Goal: Task Accomplishment & Management: Complete application form

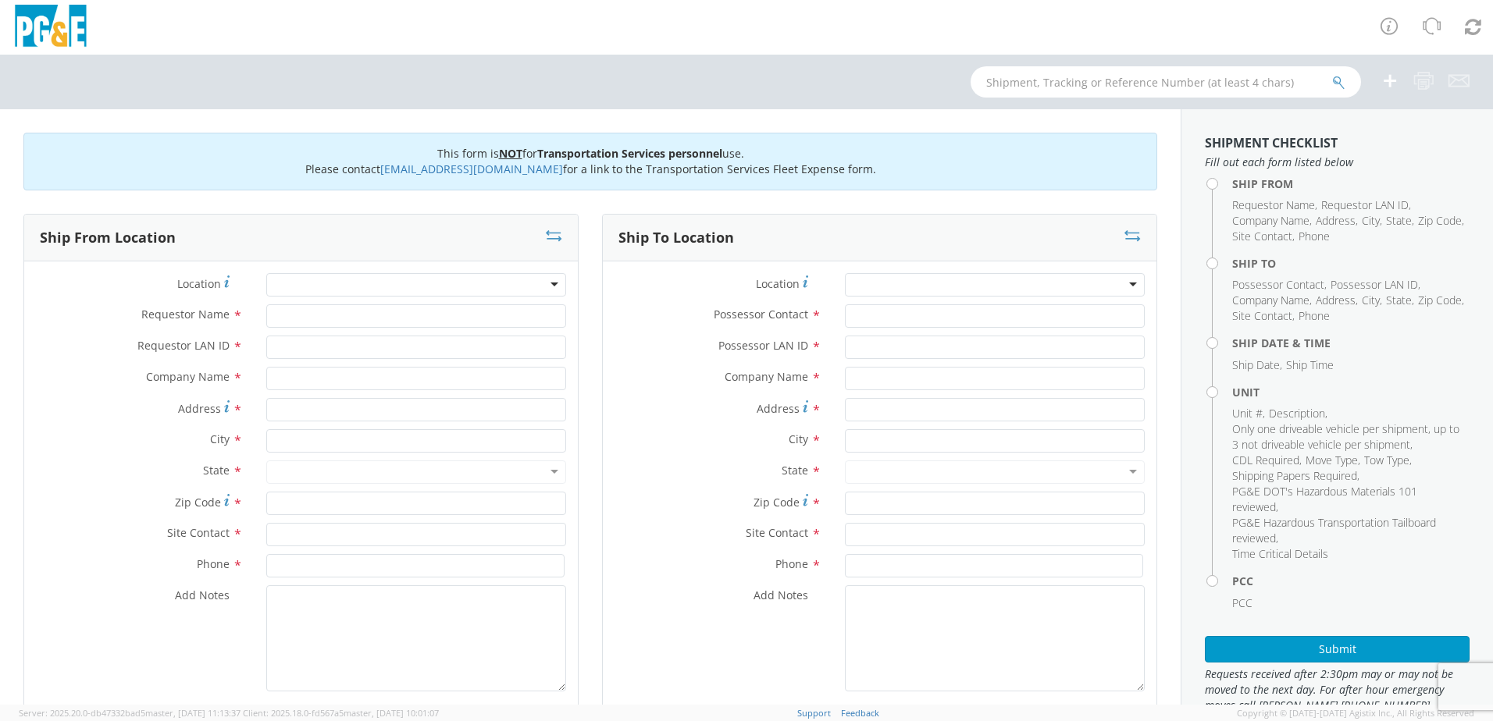
click at [402, 274] on div at bounding box center [416, 284] width 300 height 23
click at [551, 287] on div at bounding box center [416, 284] width 300 height 23
click at [547, 287] on div at bounding box center [416, 284] width 300 height 23
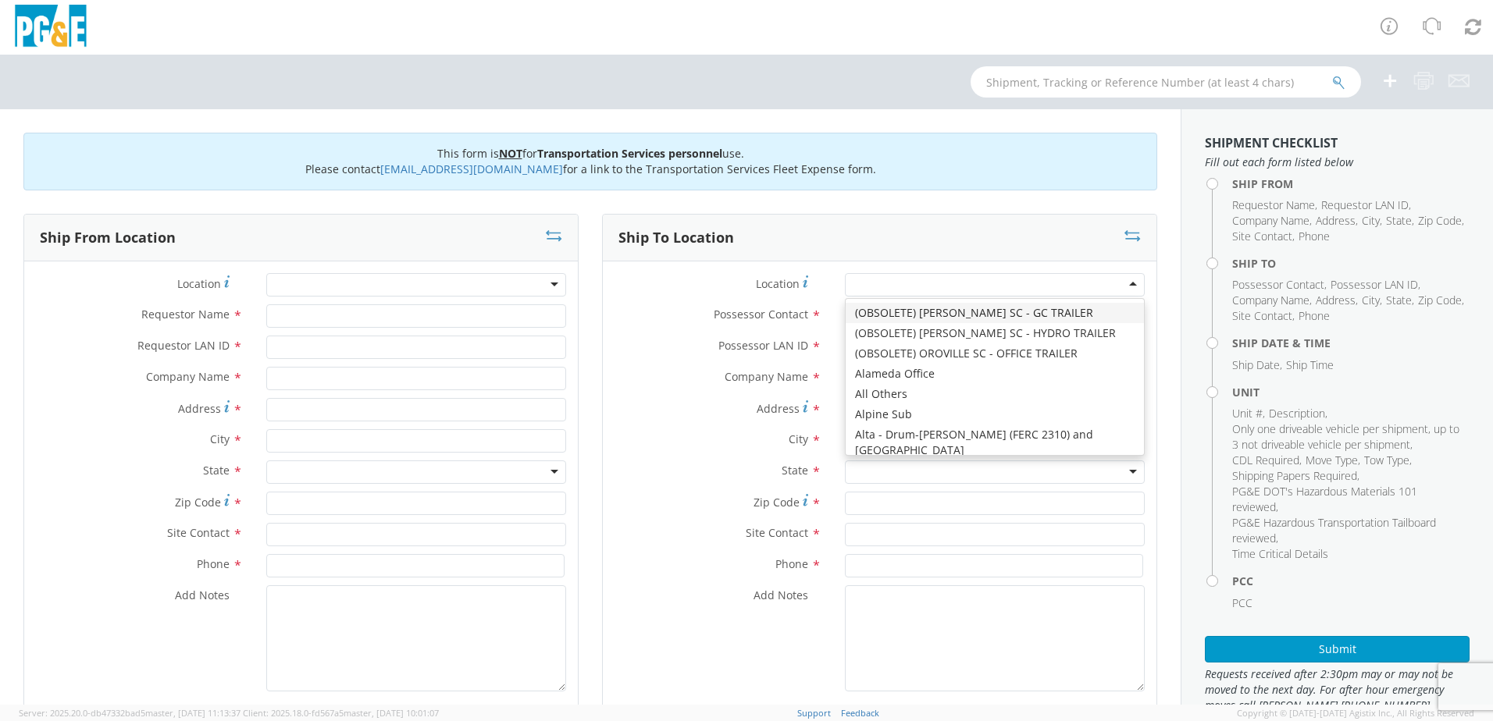
click at [1118, 283] on div at bounding box center [995, 284] width 300 height 23
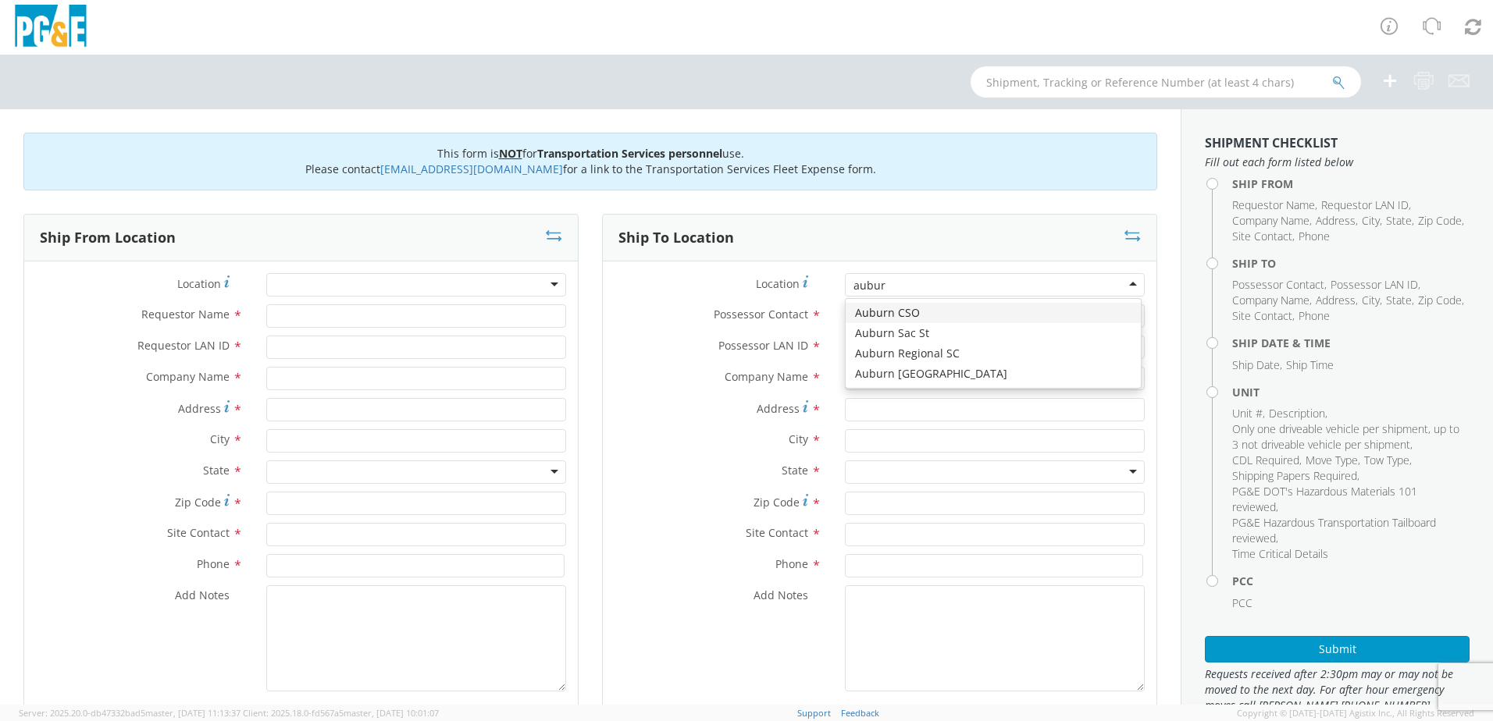
type input "auburn"
type input "PG&E"
type input "[STREET_ADDRESS][PERSON_NAME]"
type input "AUBURN"
type input "95602"
